Goal: Task Accomplishment & Management: Manage account settings

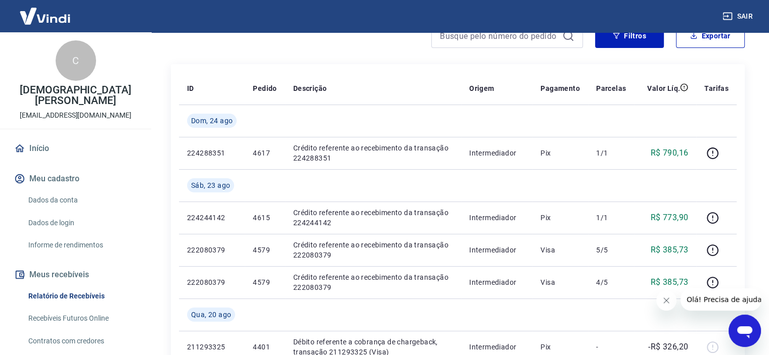
scroll to position [182, 0]
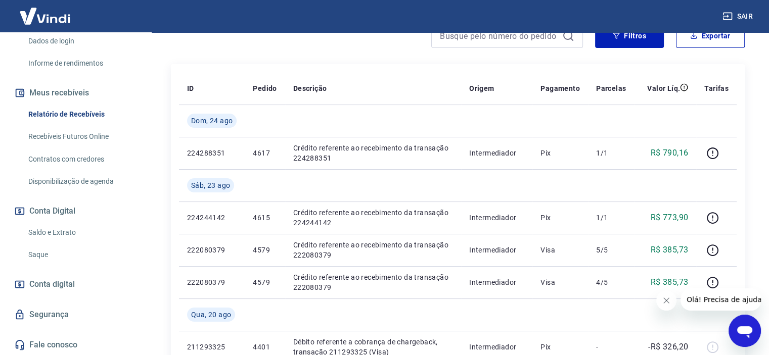
click at [64, 232] on link "Saldo e Extrato" at bounding box center [81, 232] width 115 height 21
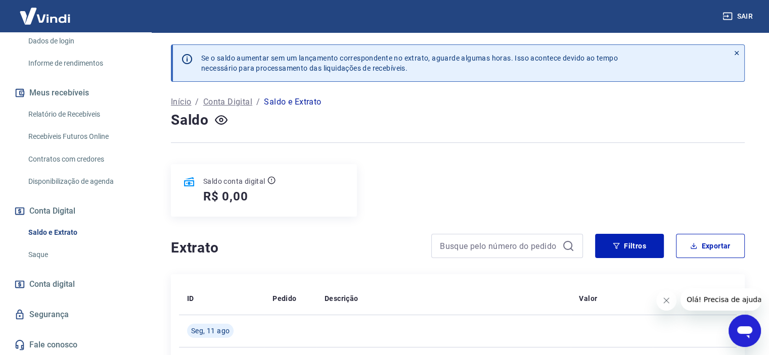
click at [73, 109] on link "Relatório de Recebíveis" at bounding box center [81, 114] width 115 height 21
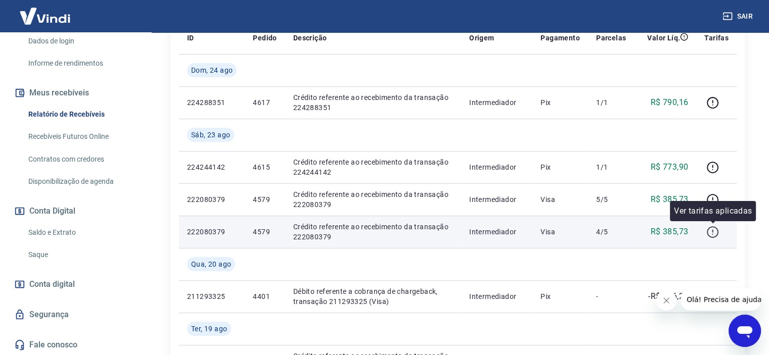
scroll to position [303, 0]
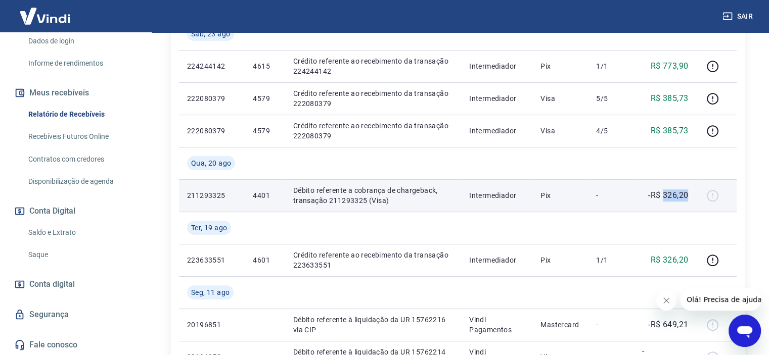
drag, startPoint x: 663, startPoint y: 195, endPoint x: 689, endPoint y: 194, distance: 25.3
click at [688, 194] on p "-R$ 326,20" at bounding box center [668, 196] width 40 height 12
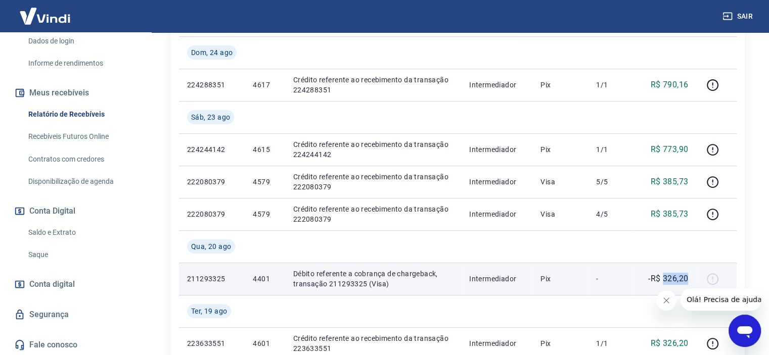
scroll to position [202, 0]
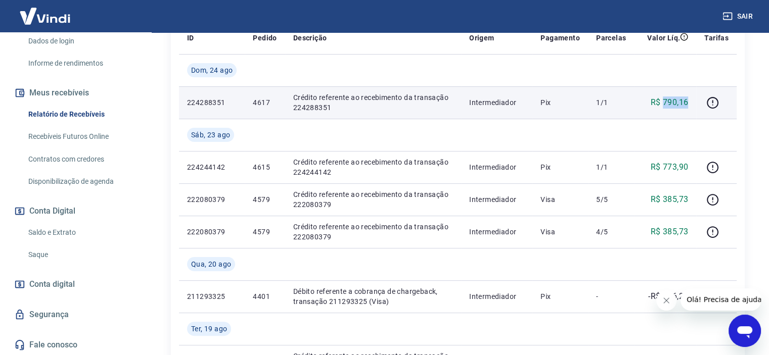
drag, startPoint x: 664, startPoint y: 101, endPoint x: 687, endPoint y: 99, distance: 22.8
click at [687, 99] on p "R$ 790,16" at bounding box center [670, 103] width 38 height 12
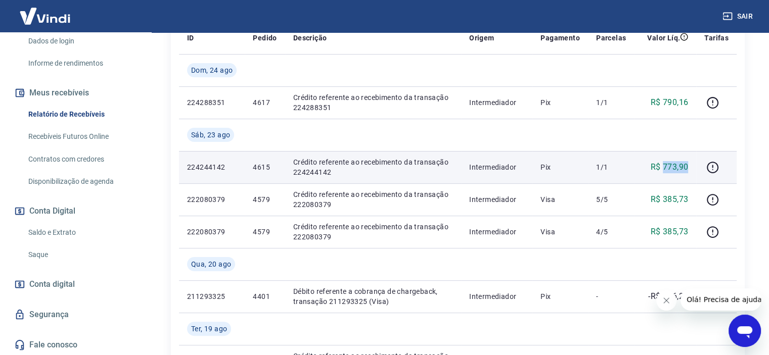
drag, startPoint x: 663, startPoint y: 165, endPoint x: 692, endPoint y: 163, distance: 28.4
click at [692, 163] on td "R$ 773,90" at bounding box center [665, 167] width 62 height 32
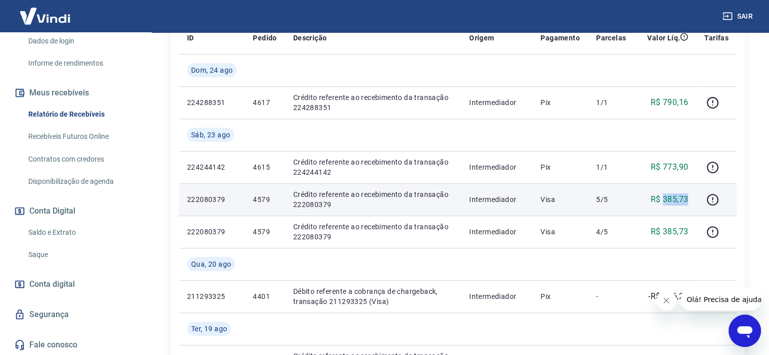
drag, startPoint x: 663, startPoint y: 199, endPoint x: 691, endPoint y: 196, distance: 28.0
click at [691, 196] on td "R$ 385,73" at bounding box center [665, 200] width 62 height 32
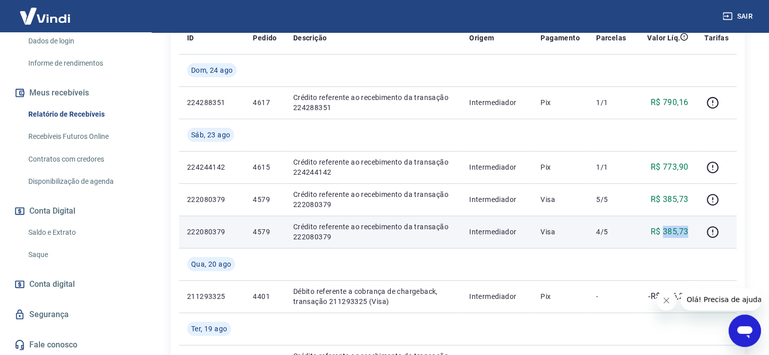
drag, startPoint x: 664, startPoint y: 232, endPoint x: 694, endPoint y: 228, distance: 30.2
click at [694, 228] on td "R$ 385,73" at bounding box center [665, 232] width 62 height 32
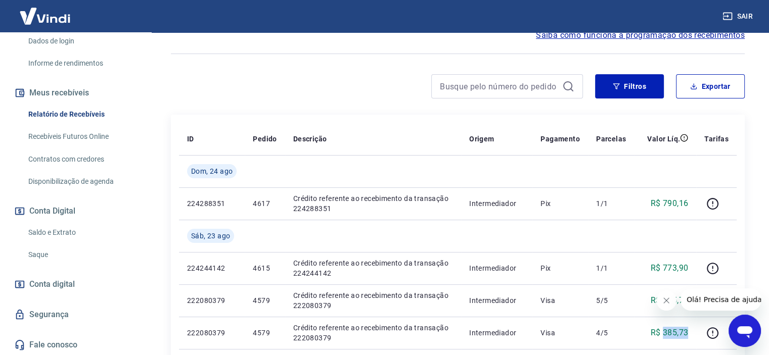
scroll to position [0, 0]
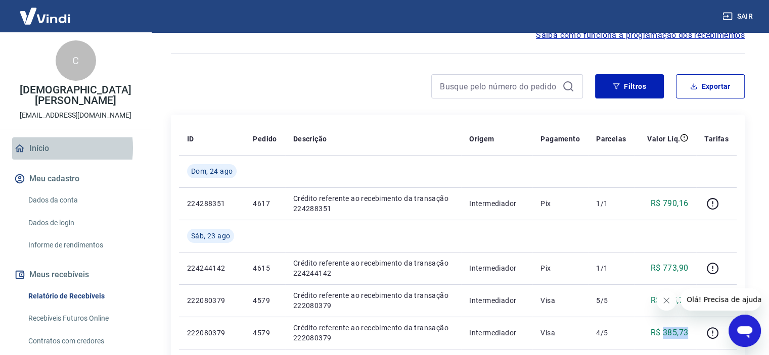
click at [38, 148] on link "Início" at bounding box center [75, 149] width 127 height 22
